Goal: Navigation & Orientation: Find specific page/section

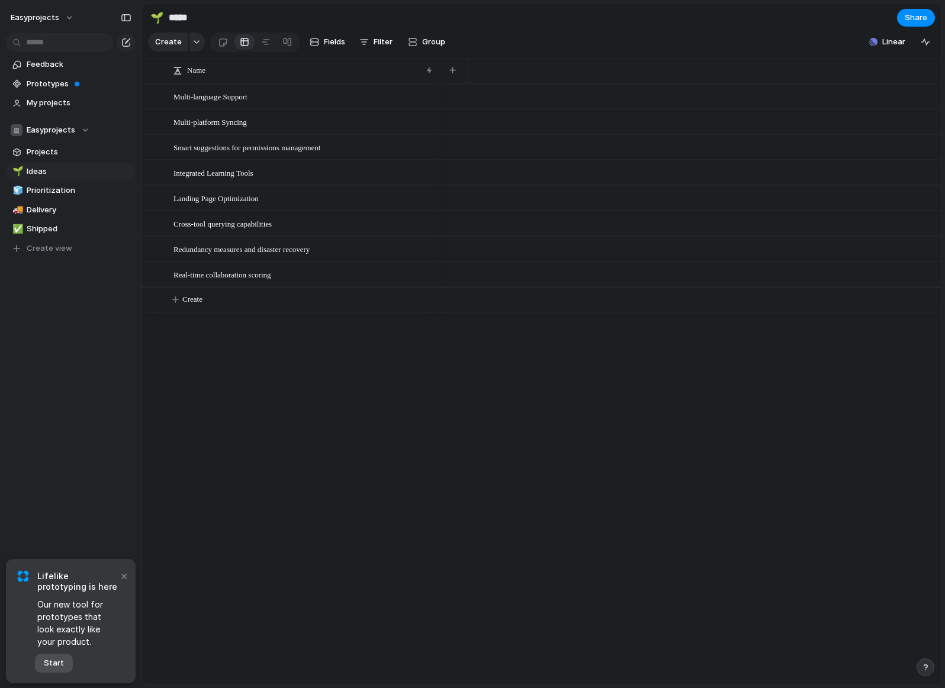
click at [61, 665] on span "Start" at bounding box center [54, 664] width 20 height 12
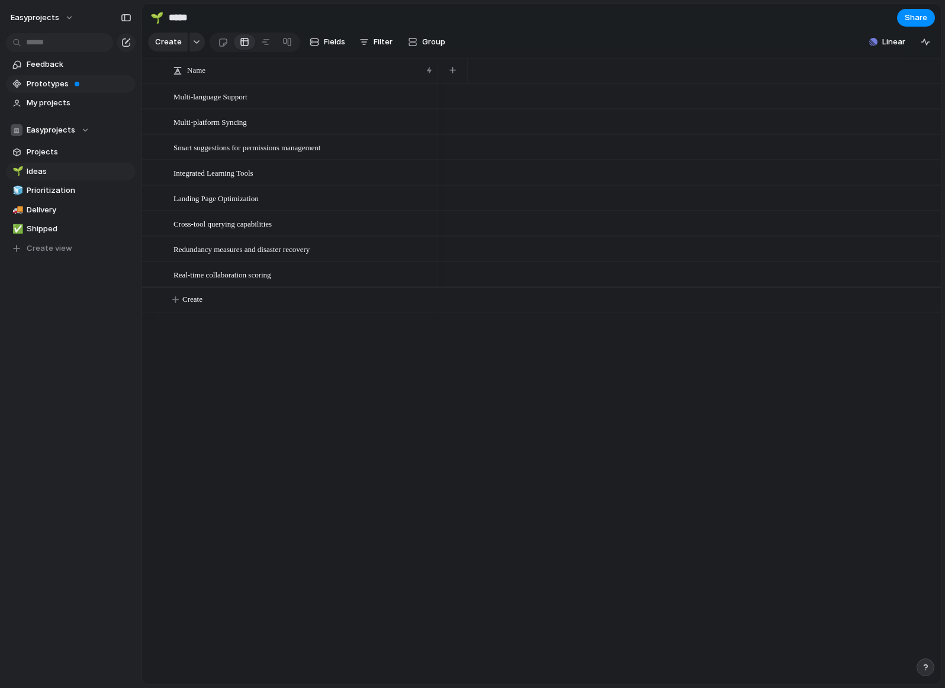
click at [50, 81] on span "Prototypes" at bounding box center [79, 84] width 105 height 12
click at [43, 102] on span "My projects" at bounding box center [79, 103] width 105 height 12
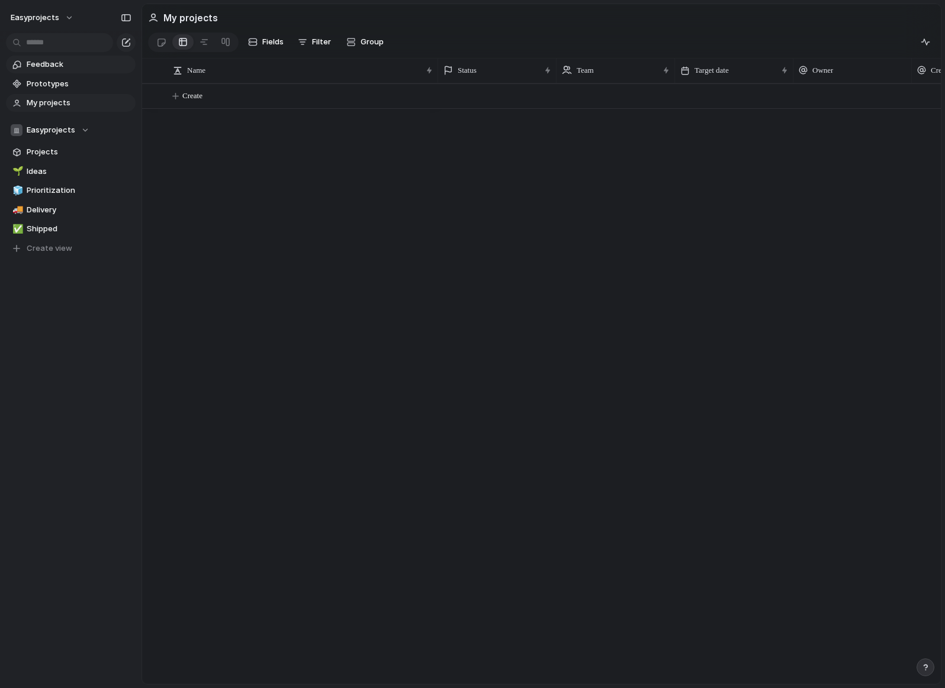
click at [52, 67] on span "Feedback" at bounding box center [79, 65] width 105 height 12
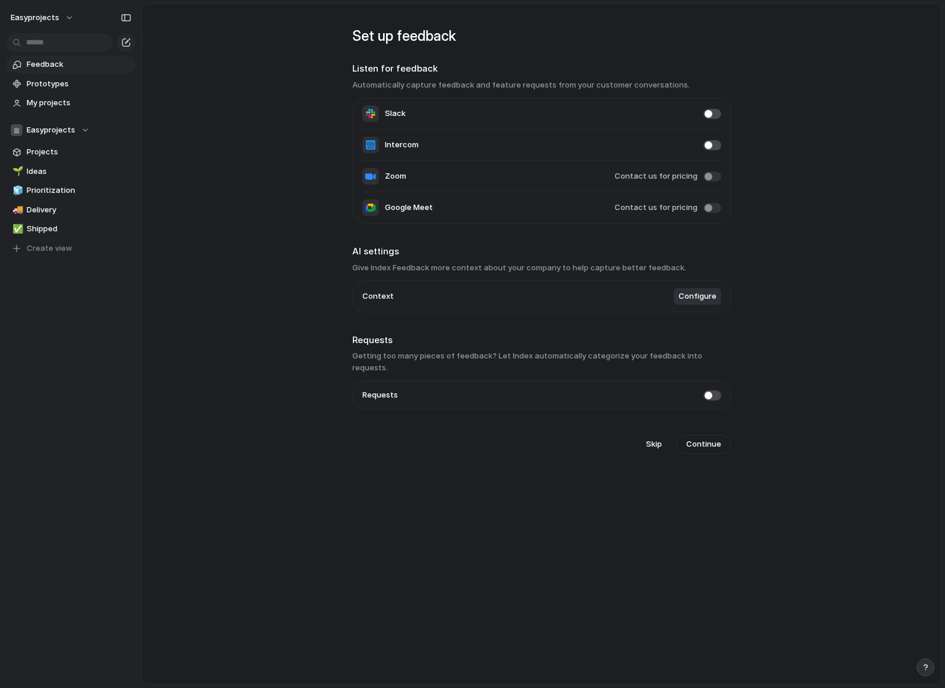
click at [695, 298] on span "Configure" at bounding box center [697, 297] width 38 height 12
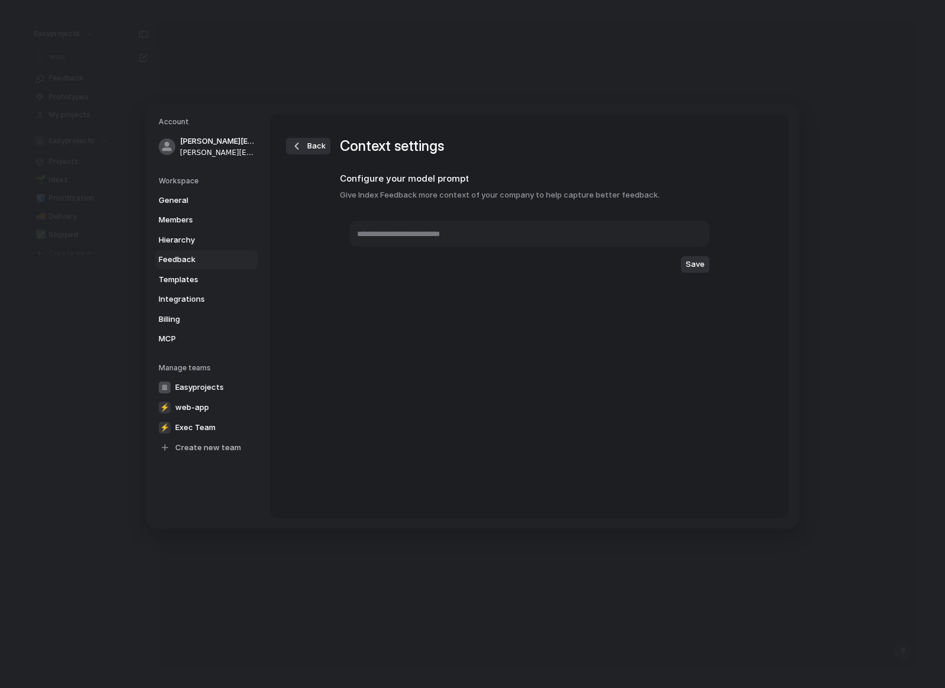
type textarea "**********"
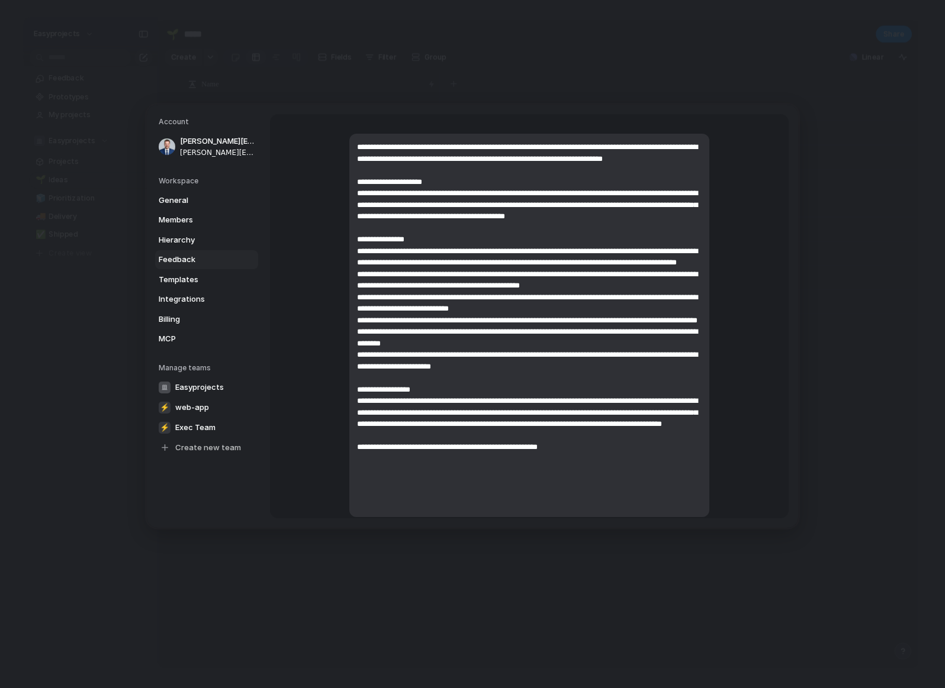
scroll to position [163, 0]
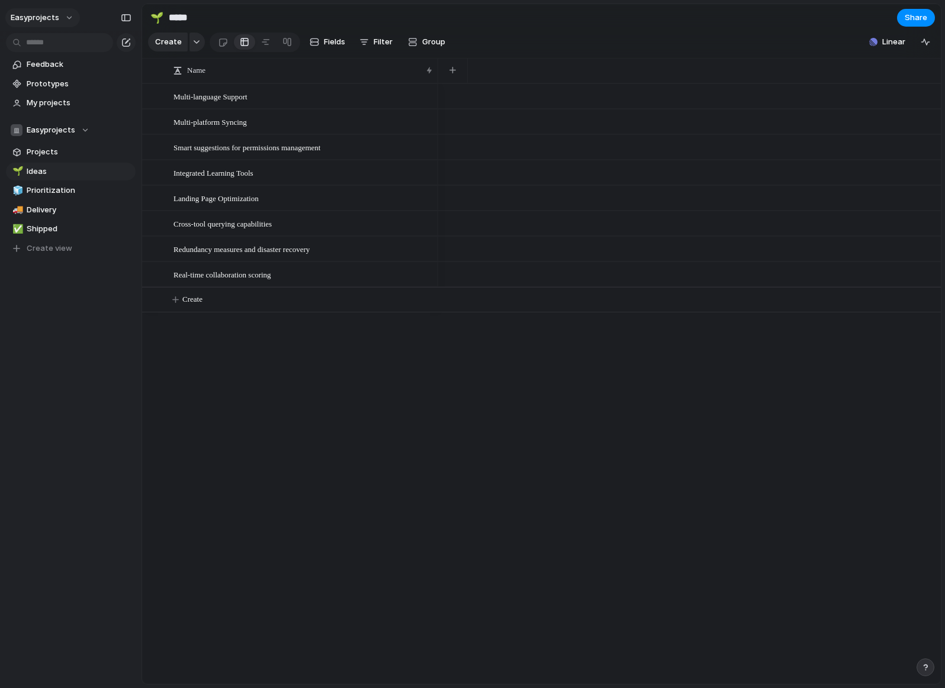
click at [59, 18] on button "easyprojects" at bounding box center [42, 17] width 75 height 19
click at [52, 43] on span "Settings" at bounding box center [43, 44] width 33 height 12
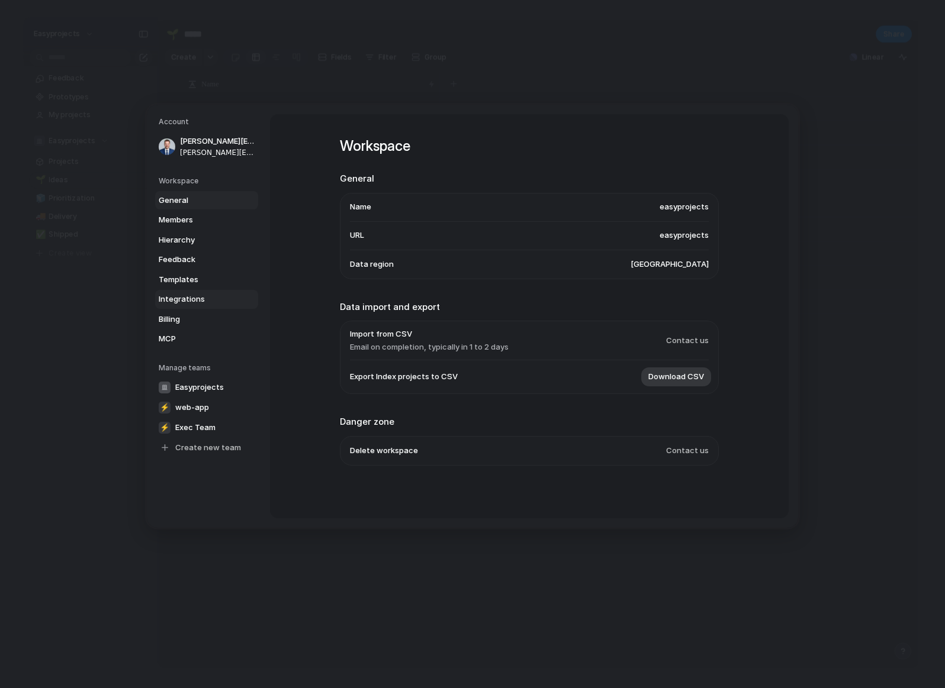
click at [193, 294] on span "Integrations" at bounding box center [197, 300] width 76 height 12
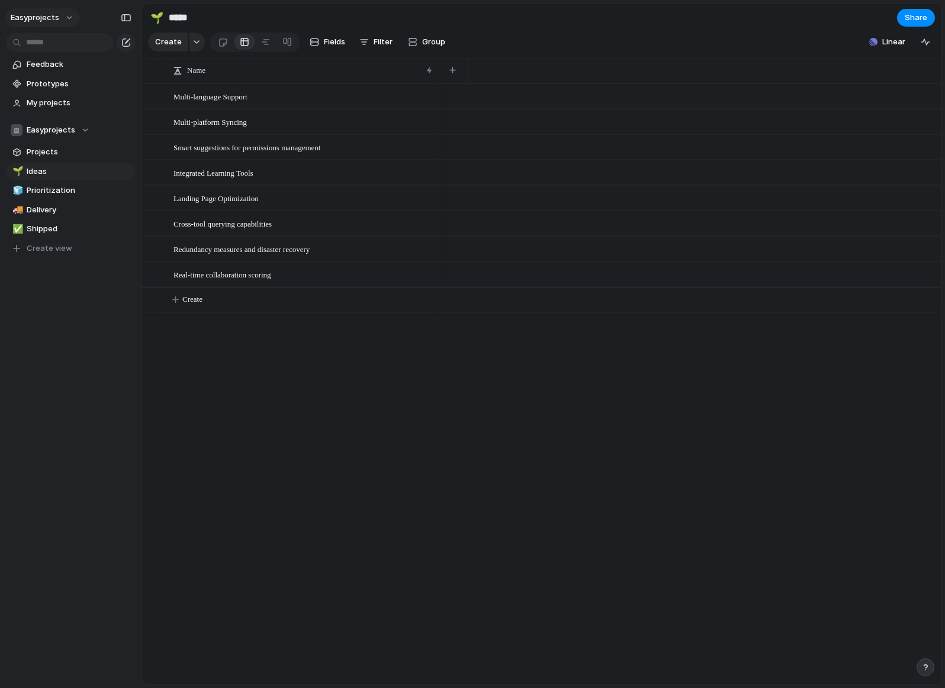
click at [67, 18] on button "easyprojects" at bounding box center [42, 17] width 75 height 19
click at [105, 297] on div "Settings Invite members Change theme Sign out" at bounding box center [472, 344] width 945 height 688
click at [82, 149] on span "Projects" at bounding box center [79, 152] width 105 height 12
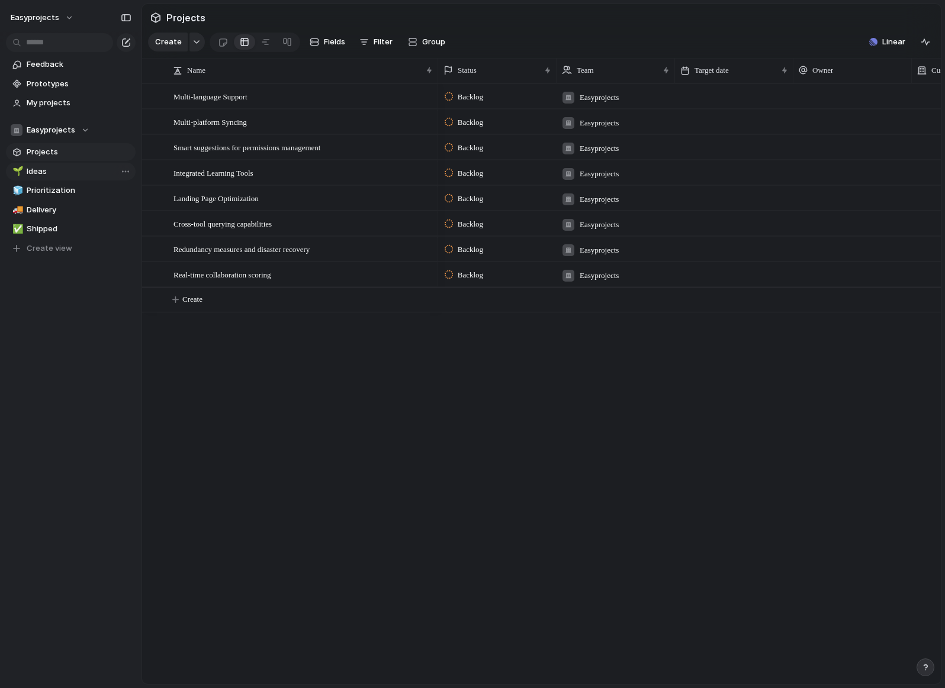
click at [67, 169] on span "Ideas" at bounding box center [79, 172] width 105 height 12
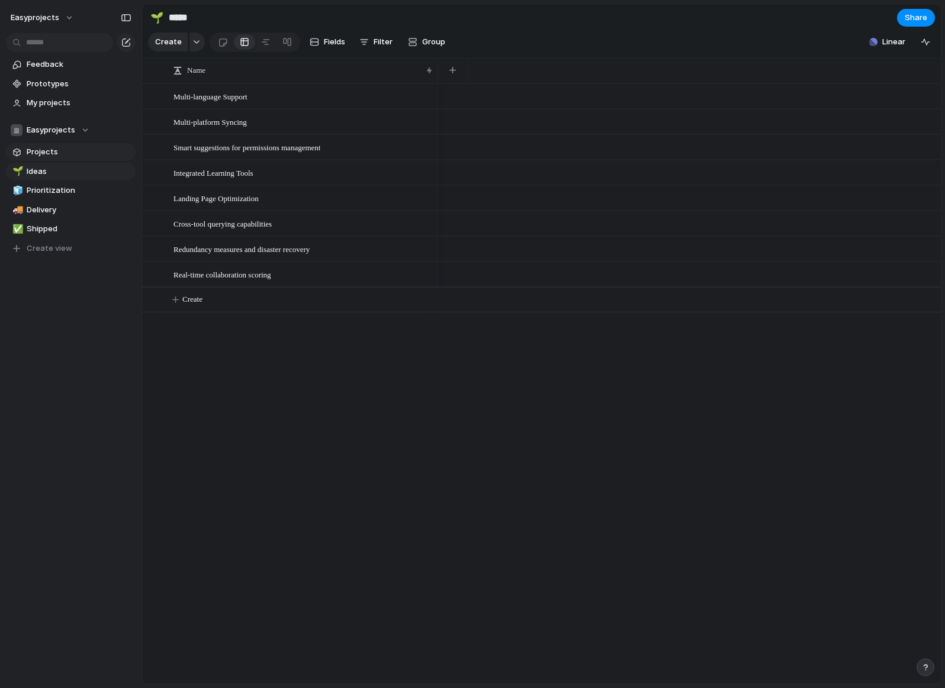
click at [88, 151] on span "Projects" at bounding box center [79, 152] width 105 height 12
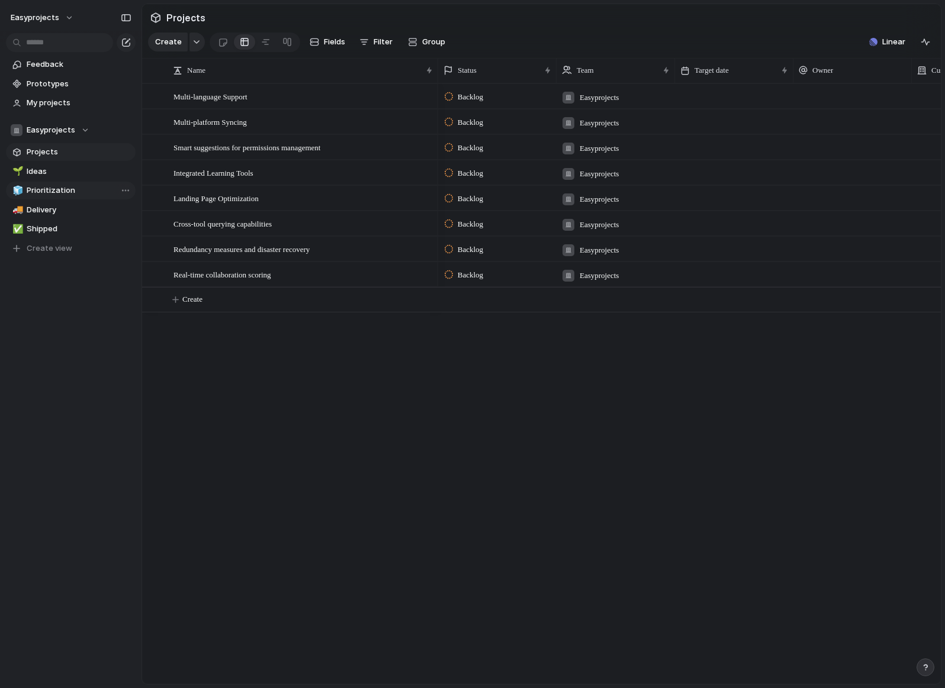
click at [80, 191] on span "Prioritization" at bounding box center [79, 191] width 105 height 12
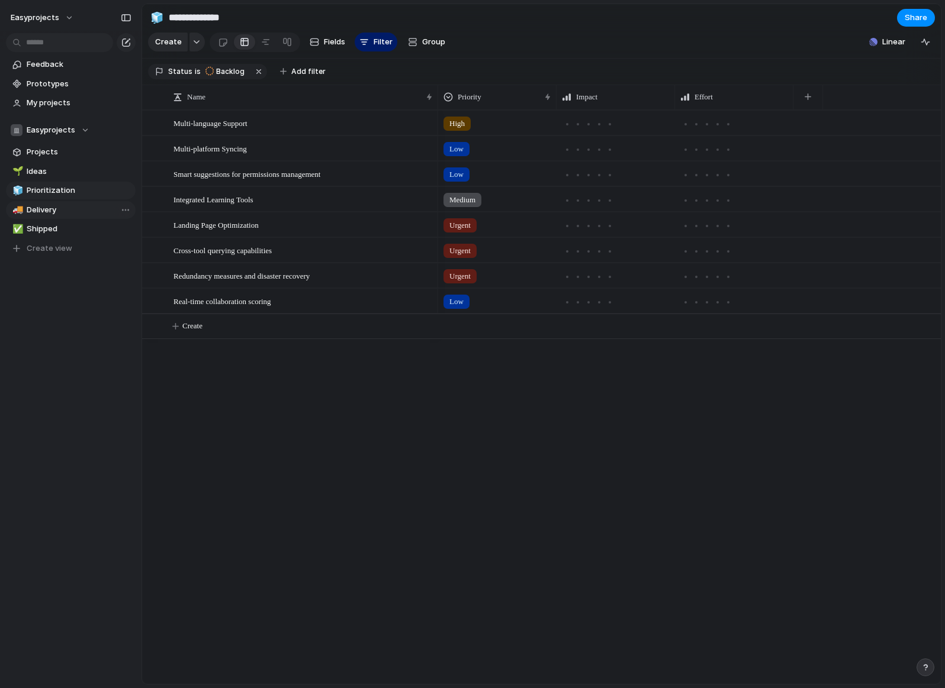
click at [76, 208] on span "Delivery" at bounding box center [79, 210] width 105 height 12
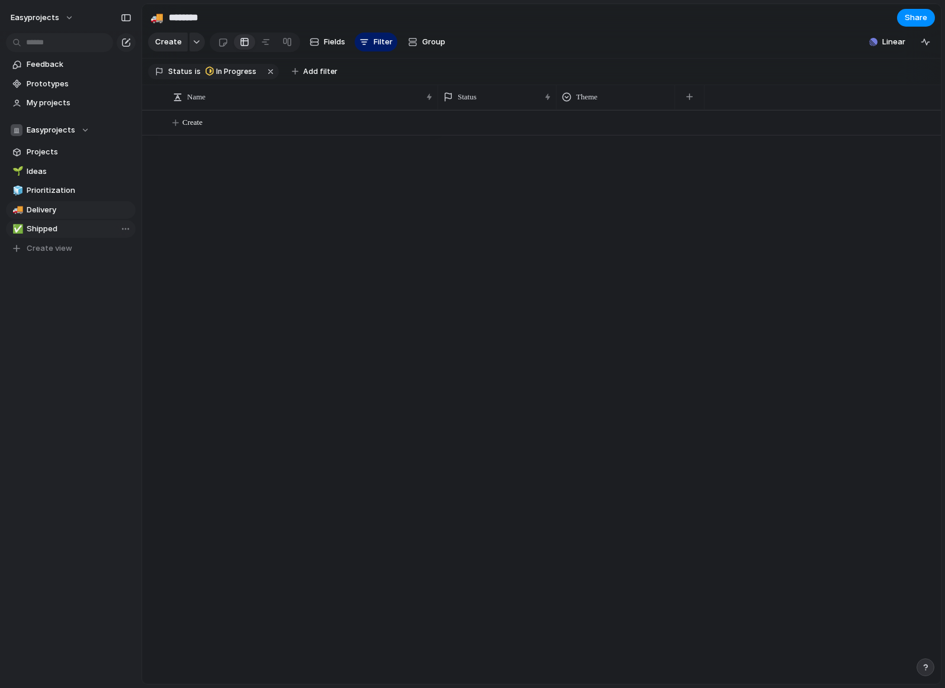
click at [76, 234] on span "Shipped" at bounding box center [79, 229] width 105 height 12
type input "*******"
click at [83, 159] on link "Projects" at bounding box center [71, 152] width 130 height 18
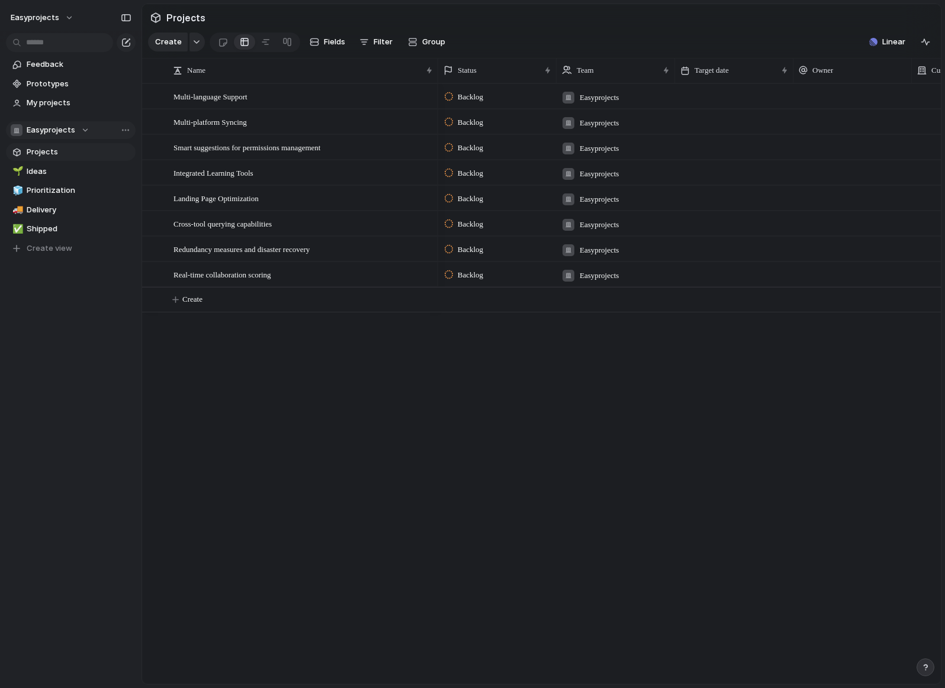
click at [85, 133] on div "Easyprojects" at bounding box center [50, 130] width 79 height 12
click at [118, 130] on div "Easyprojects ⚡ Exec Team ⚡ web-app Create new team" at bounding box center [472, 344] width 945 height 688
click at [50, 152] on span "Projects" at bounding box center [79, 152] width 105 height 12
click at [64, 249] on span "Create view" at bounding box center [50, 249] width 46 height 12
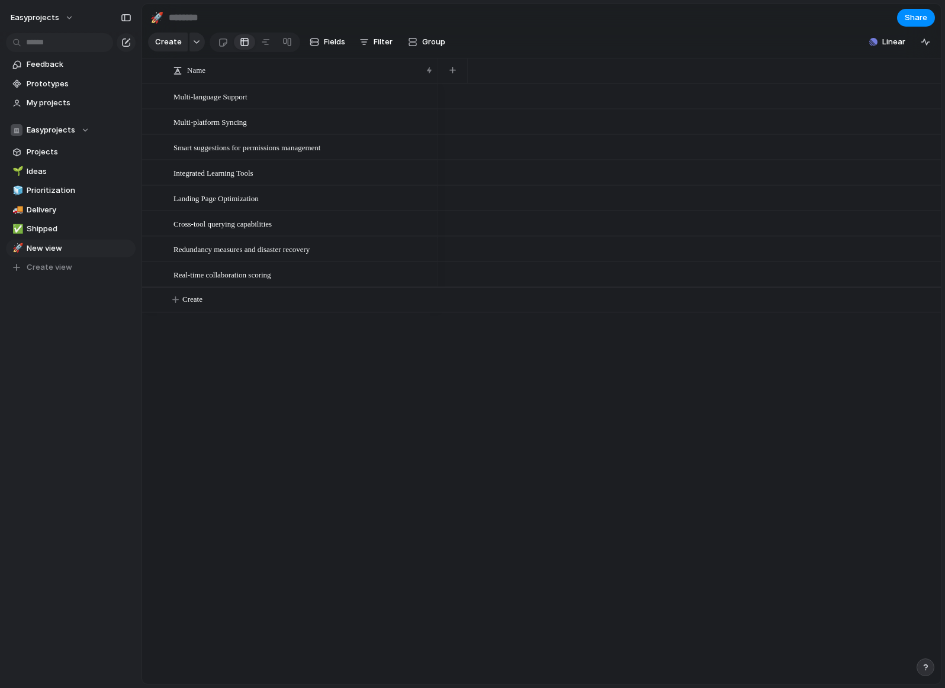
click at [96, 279] on div "Feedback Prototypes My projects Easyprojects Projects 🌱 Ideas 🧊 Prioritization …" at bounding box center [70, 186] width 141 height 372
click at [163, 344] on span "Delete view" at bounding box center [166, 343] width 44 height 12
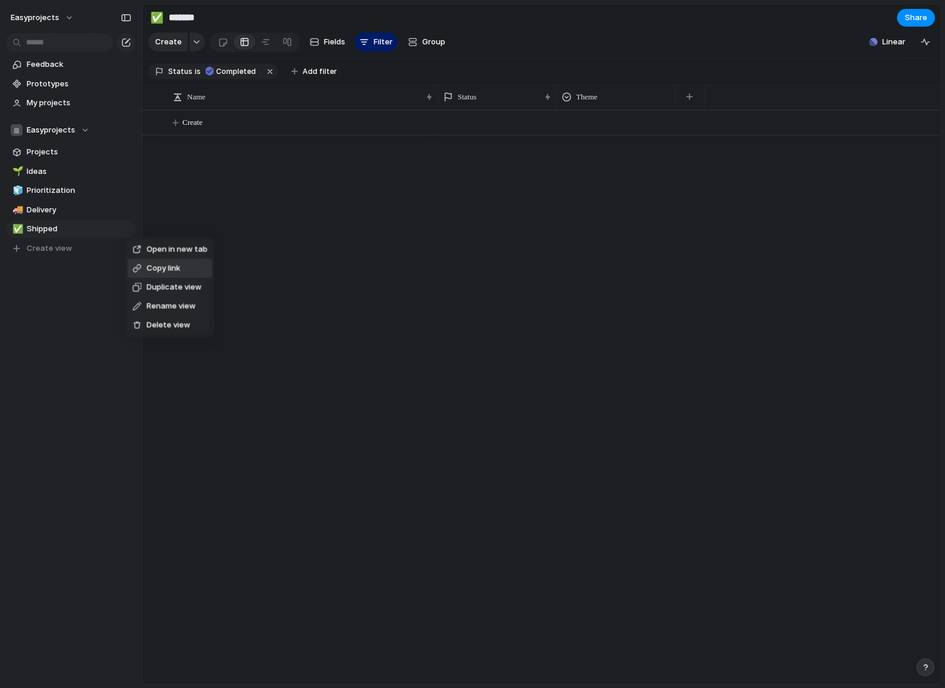
click at [63, 233] on div "Open in new tab Copy link Duplicate view Rename view Delete view" at bounding box center [472, 344] width 945 height 688
click at [229, 146] on div "Create" at bounding box center [541, 397] width 799 height 574
click at [59, 172] on span "Ideas" at bounding box center [79, 172] width 105 height 12
type input "*****"
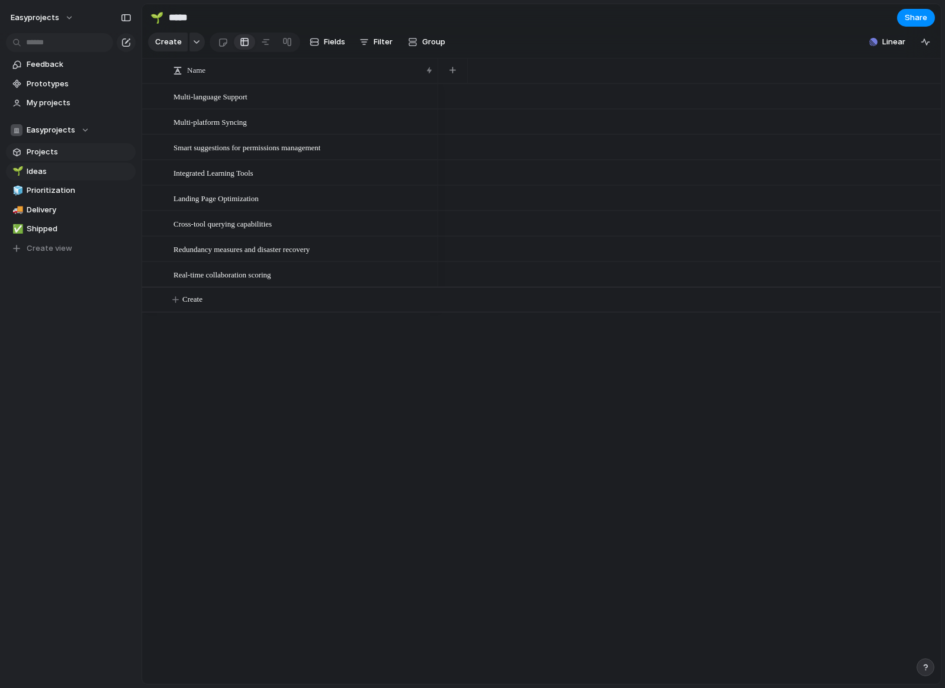
click at [63, 152] on span "Projects" at bounding box center [79, 152] width 105 height 12
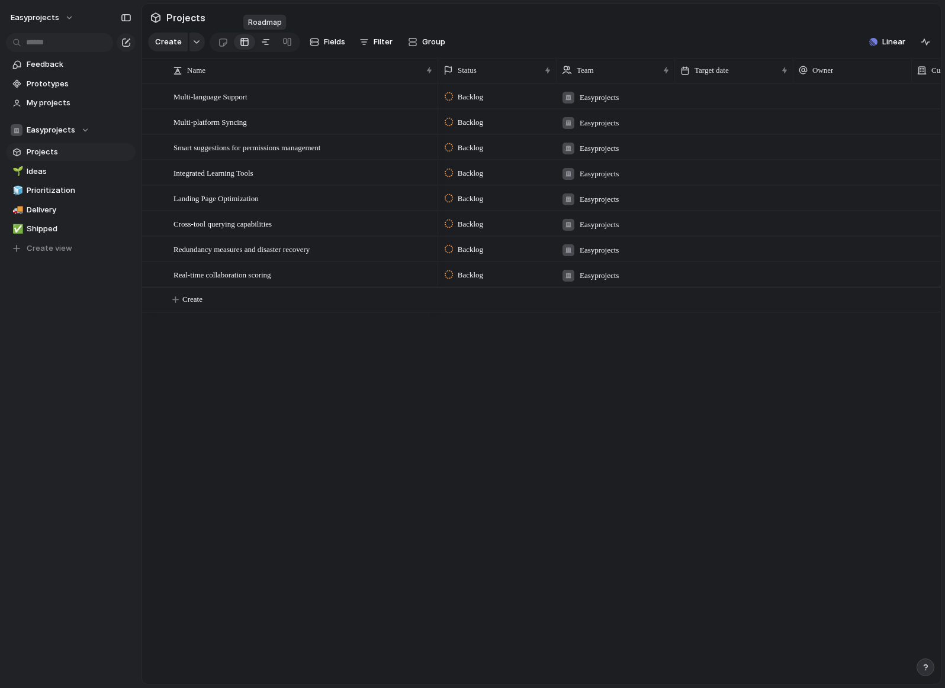
click at [262, 44] on div at bounding box center [265, 42] width 9 height 19
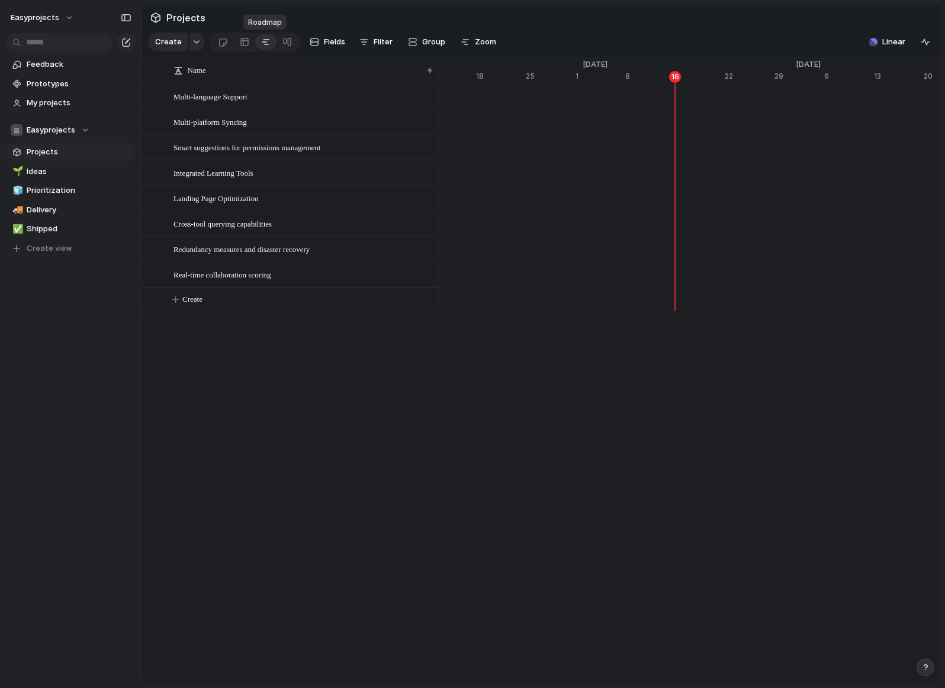
scroll to position [0, 7649]
click at [247, 44] on link at bounding box center [244, 42] width 21 height 19
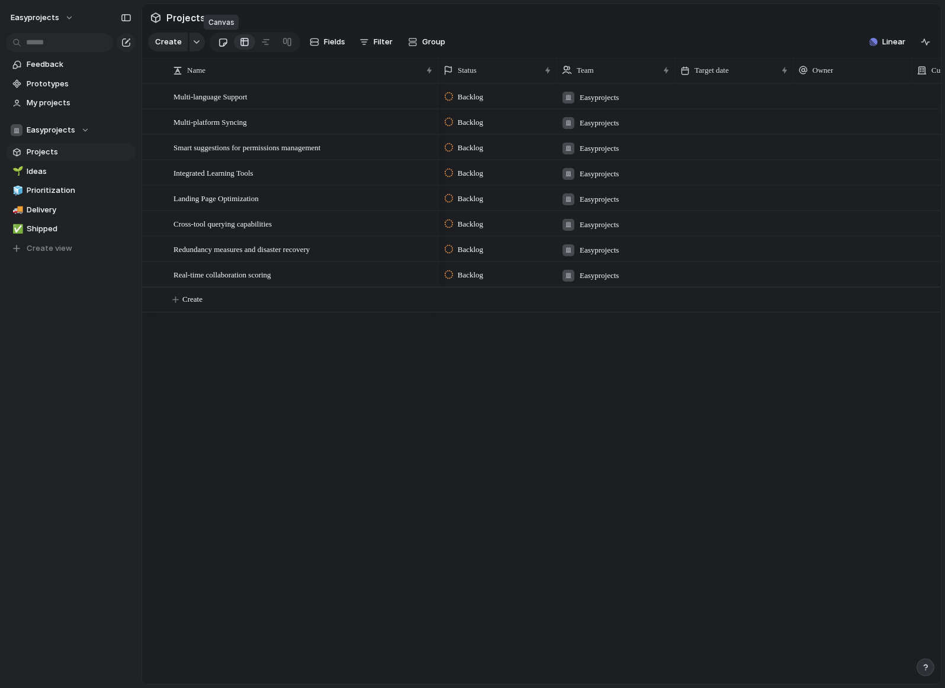
click at [224, 43] on div at bounding box center [223, 43] width 10 height 20
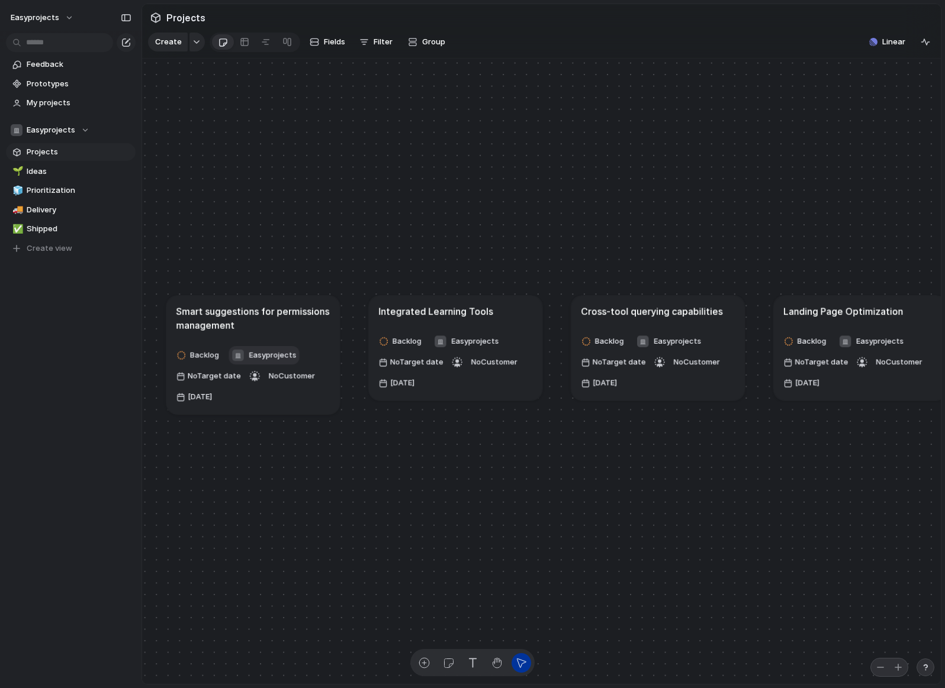
click at [266, 349] on div "Easyprojects" at bounding box center [263, 355] width 65 height 12
click at [321, 329] on div "Easyprojects ⚡ web-app ⚡ Exec Team" at bounding box center [472, 344] width 945 height 688
click at [323, 330] on article "Smart suggestions for permissions management Backlog Easyprojects No Target dat…" at bounding box center [252, 348] width 173 height 119
click at [246, 41] on div at bounding box center [244, 42] width 9 height 19
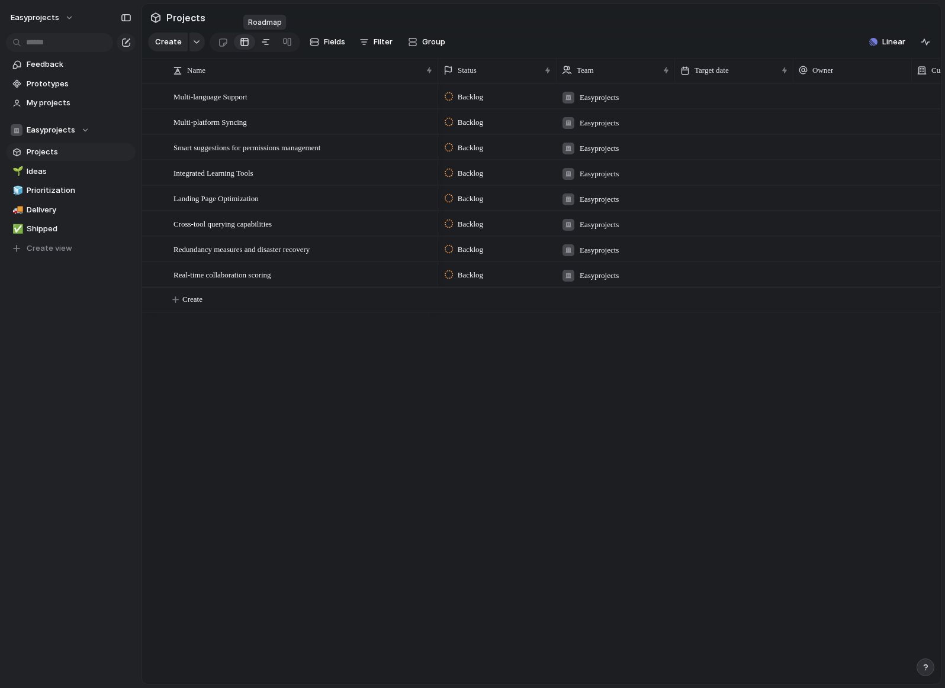
click at [263, 43] on div at bounding box center [265, 42] width 9 height 19
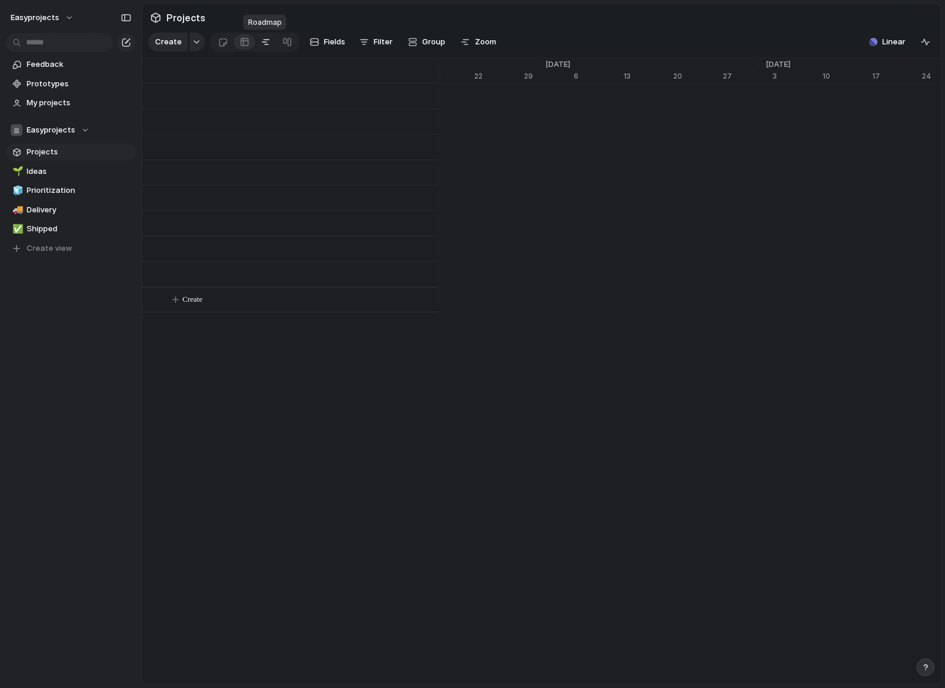
scroll to position [0, 7900]
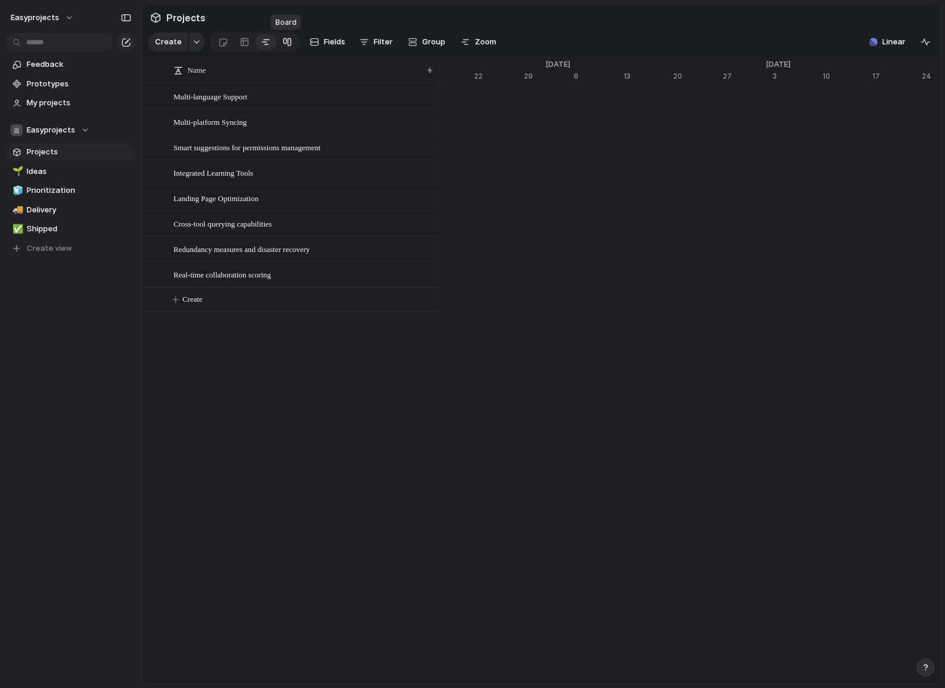
click at [284, 49] on div at bounding box center [286, 42] width 9 height 19
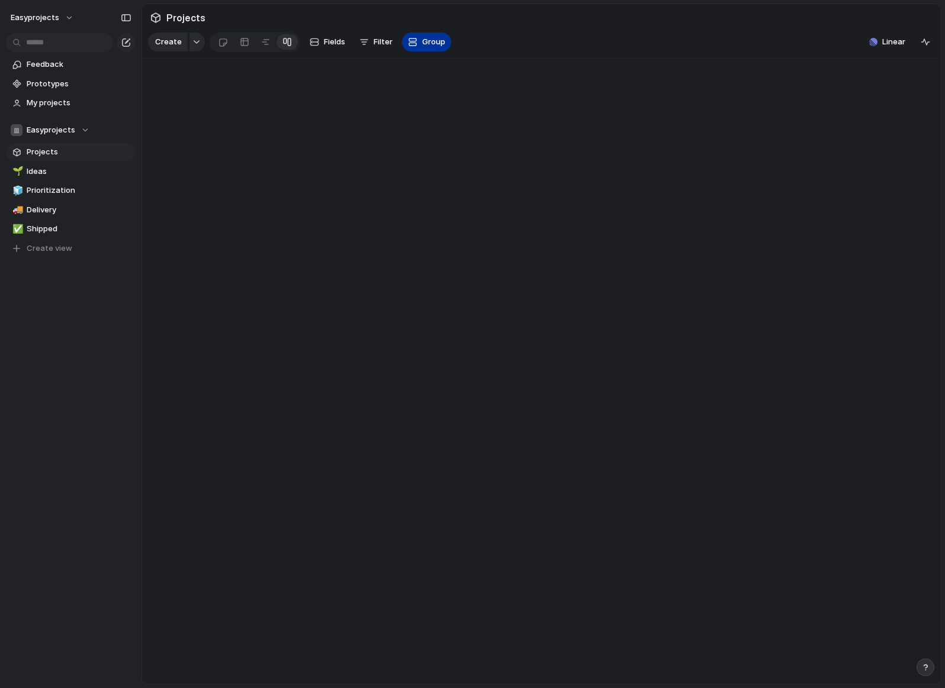
click at [423, 39] on span "Group" at bounding box center [433, 42] width 23 height 12
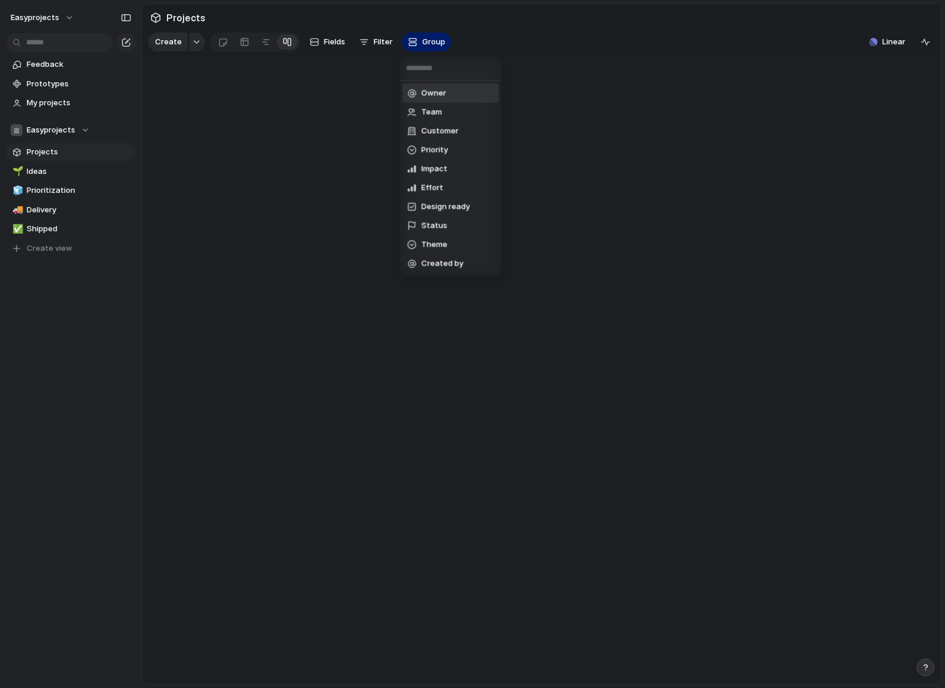
click at [343, 92] on div "Owner Team Customer Priority Impact Effort Design ready Status Theme Created by" at bounding box center [472, 344] width 945 height 688
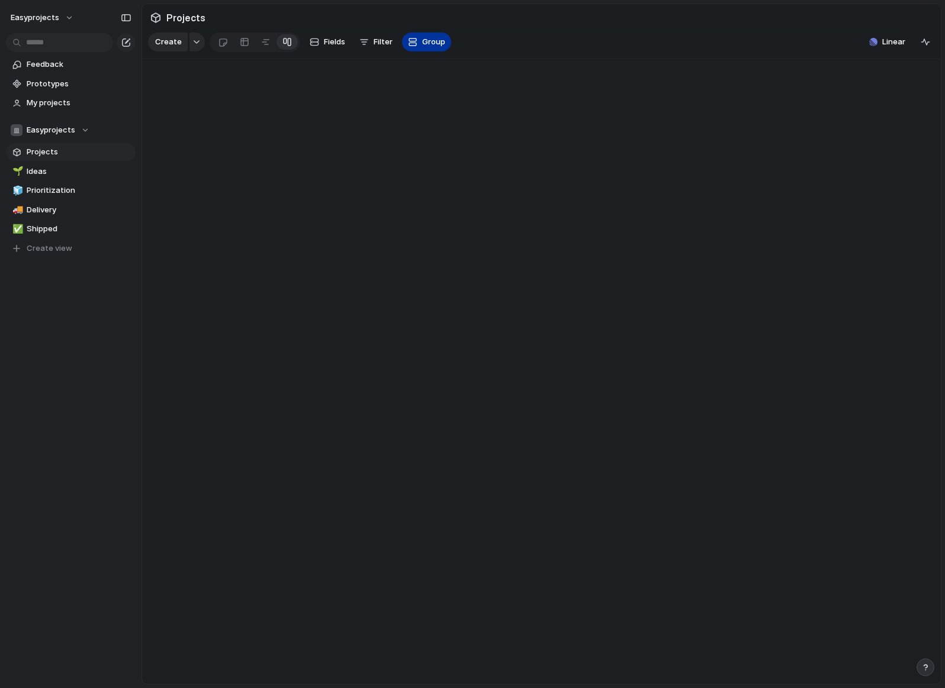
click at [408, 41] on div "button" at bounding box center [412, 41] width 9 height 9
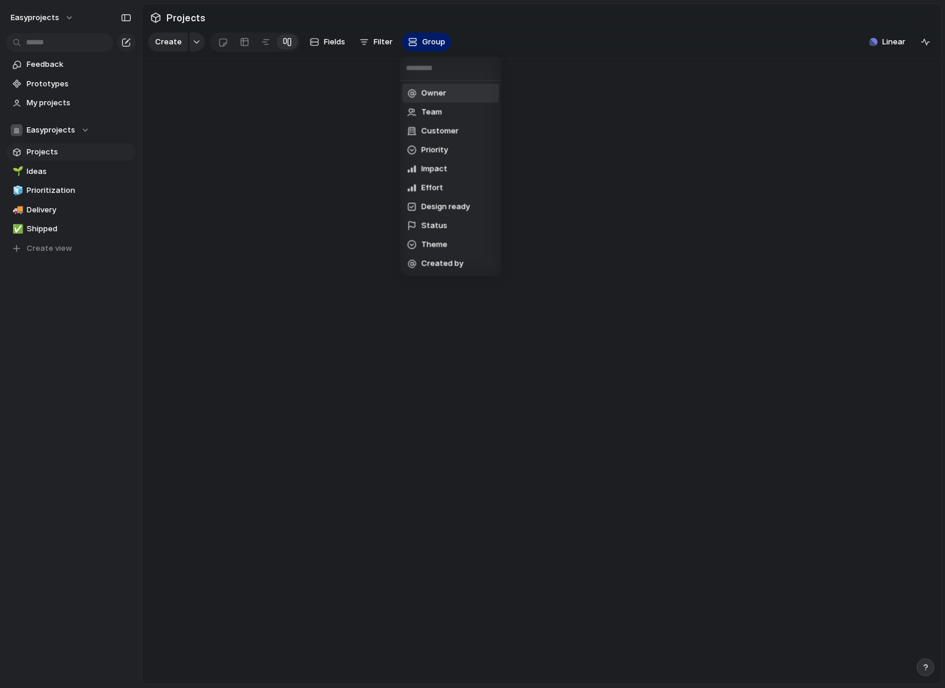
click at [266, 44] on div "Owner Team Customer Priority Impact Effort Design ready Status Theme Created by" at bounding box center [472, 344] width 945 height 688
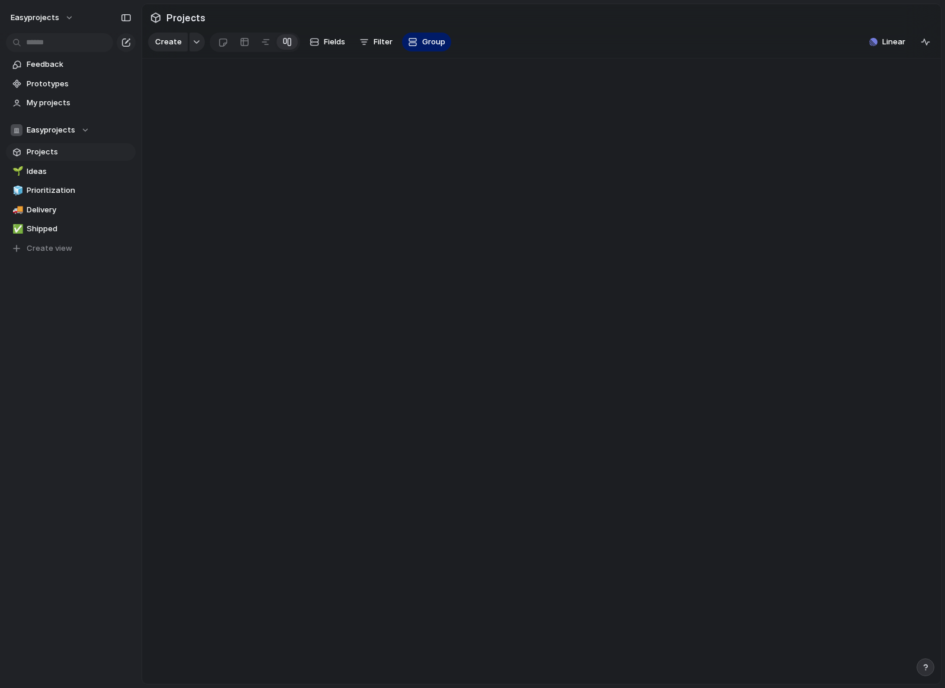
click at [266, 44] on div at bounding box center [265, 42] width 9 height 19
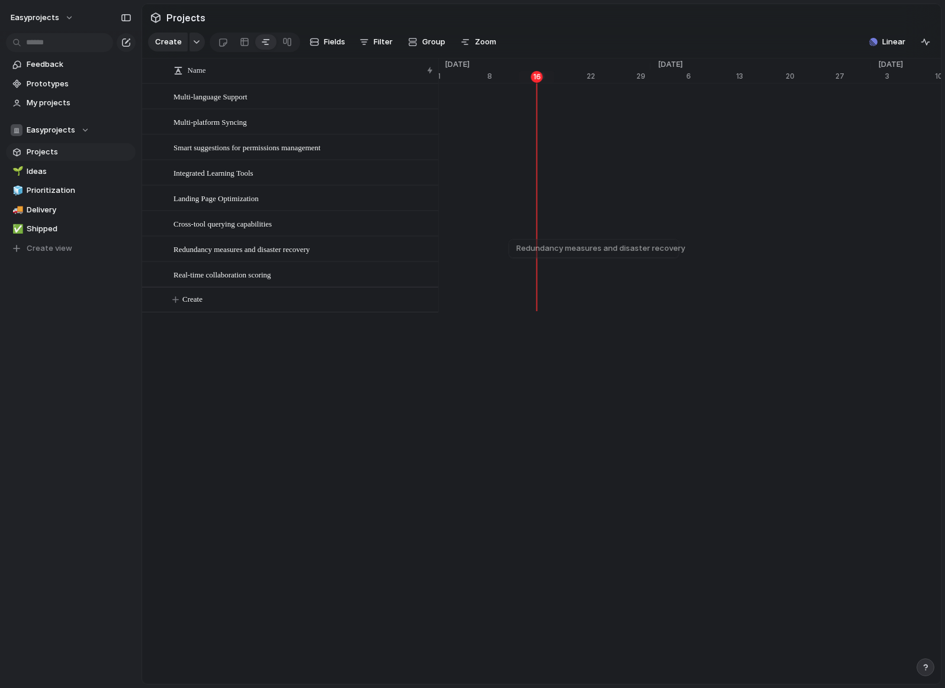
scroll to position [0, 7787]
click at [244, 42] on div at bounding box center [244, 42] width 9 height 19
